Goal: Task Accomplishment & Management: Complete application form

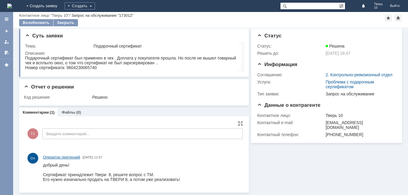
scroll to position [2, 0]
click at [144, 95] on div "Решено" at bounding box center [166, 97] width 148 height 5
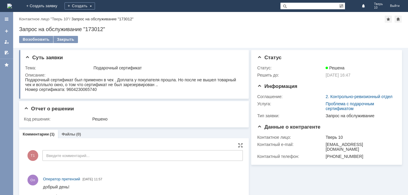
scroll to position [0, 0]
click at [61, 5] on link "+ Создать заявку" at bounding box center [42, 6] width 38 height 12
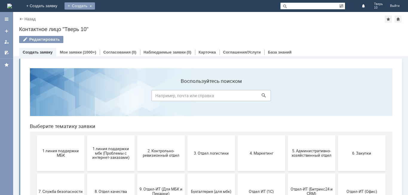
click at [95, 5] on div "Создать" at bounding box center [79, 5] width 30 height 7
click at [111, 17] on link "Заявка" at bounding box center [88, 17] width 45 height 7
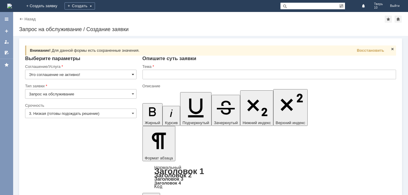
click at [132, 73] on span at bounding box center [133, 74] width 2 height 5
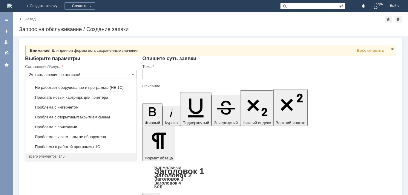
scroll to position [1496, 0]
click at [91, 98] on span "Прислать новый картридж для принтера" at bounding box center [81, 97] width 104 height 5
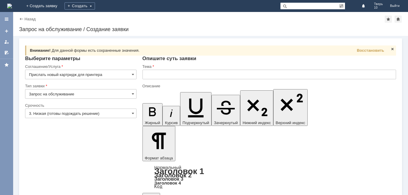
type input "Прислать новый картридж для принтера"
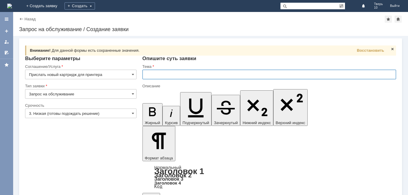
click at [162, 75] on input "text" at bounding box center [268, 75] width 253 height 10
type input "катридж"
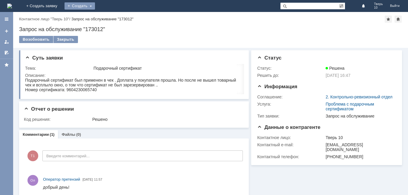
click at [95, 4] on div "Создать" at bounding box center [79, 5] width 30 height 7
click at [111, 18] on link "Заявка" at bounding box center [88, 17] width 45 height 7
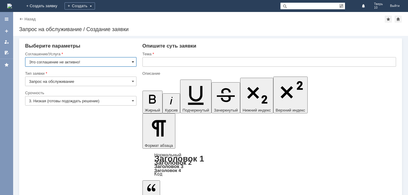
click at [132, 63] on span at bounding box center [133, 61] width 2 height 5
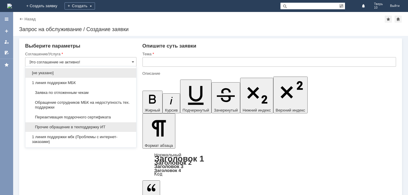
click at [107, 127] on span "Прочие обращение в техподдержку ИТ" at bounding box center [81, 126] width 104 height 5
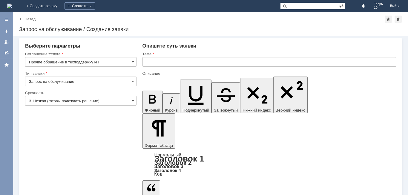
click at [134, 61] on input "Прочие обращение в техподдержку ИТ" at bounding box center [80, 62] width 111 height 10
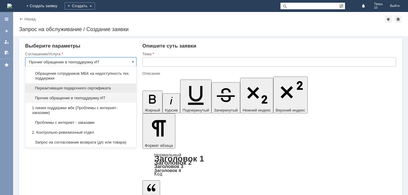
scroll to position [60, 0]
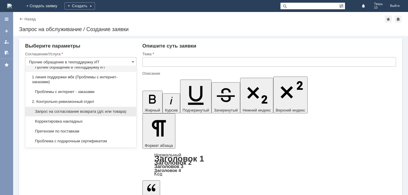
click at [97, 110] on span "Запрос на согласование возврата (д/с или товара)" at bounding box center [81, 111] width 104 height 5
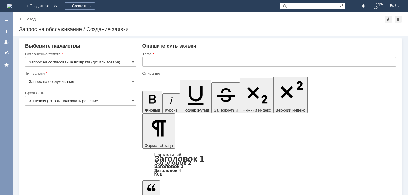
type input "Запрос на согласование возврата (д/с или товара)"
click at [133, 99] on span at bounding box center [133, 100] width 2 height 5
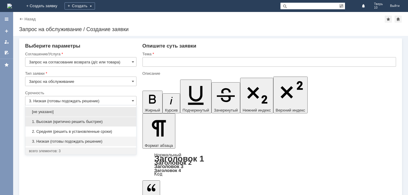
click at [106, 122] on span "1. Высокая (критично решить быстрее)" at bounding box center [81, 121] width 104 height 5
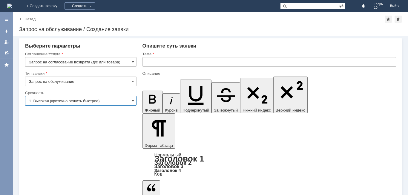
type input "1. Высокая (критично решить быстрее)"
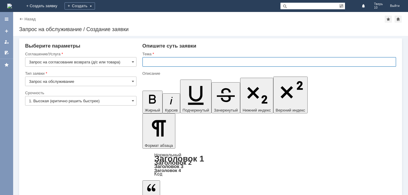
click at [154, 63] on input "text" at bounding box center [268, 62] width 253 height 10
type input "брак - сухая тушь"
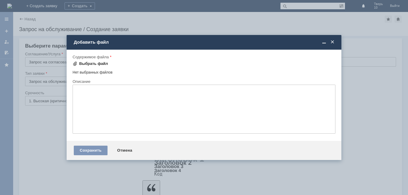
click at [92, 62] on div "Выбрать файл" at bounding box center [93, 63] width 29 height 5
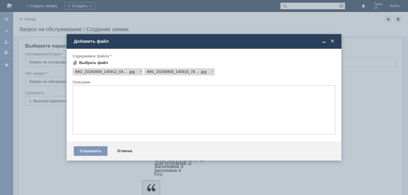
scroll to position [0, 0]
click at [87, 148] on div "Сохранить" at bounding box center [91, 151] width 34 height 10
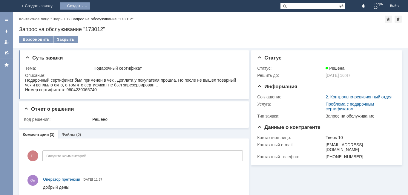
click at [90, 5] on div "Создать" at bounding box center [75, 5] width 30 height 7
drag, startPoint x: 122, startPoint y: 16, endPoint x: 120, endPoint y: 20, distance: 4.0
click at [106, 17] on link "Заявка" at bounding box center [83, 17] width 45 height 7
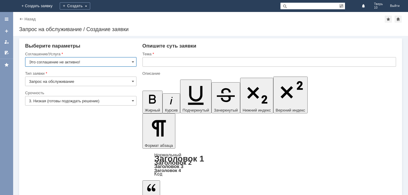
click at [131, 59] on input "Это соглашение не активно!" at bounding box center [80, 62] width 111 height 10
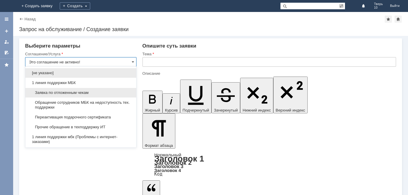
click at [83, 91] on span "Заявка по отложенным чекам" at bounding box center [81, 92] width 104 height 5
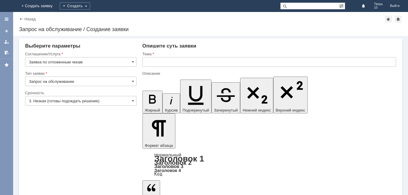
type input "Заявка по отложенным чекам"
click at [158, 63] on input "text" at bounding box center [268, 62] width 253 height 10
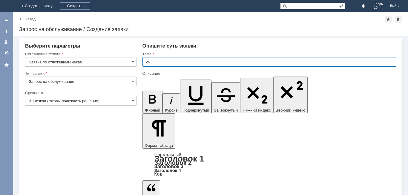
type input "оч"
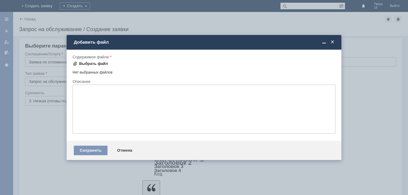
click at [94, 64] on div "Выбрать файл" at bounding box center [93, 63] width 29 height 5
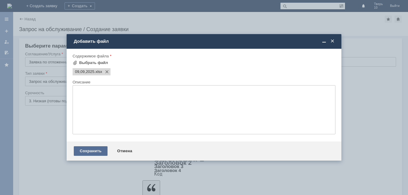
click at [83, 150] on div "Сохранить" at bounding box center [91, 151] width 34 height 10
